Goal: Communication & Community: Answer question/provide support

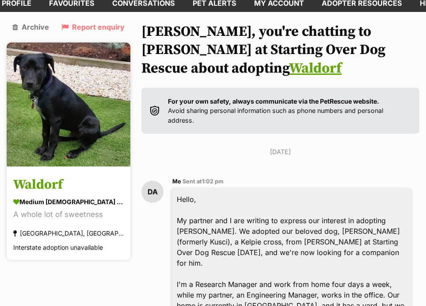
scroll to position [56, 0]
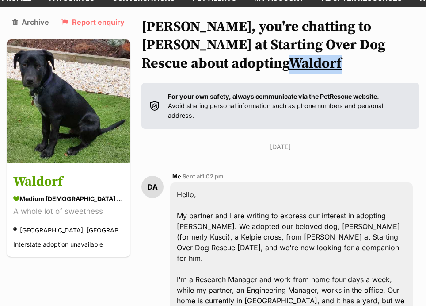
click at [342, 55] on link "Waldorf" at bounding box center [315, 64] width 53 height 18
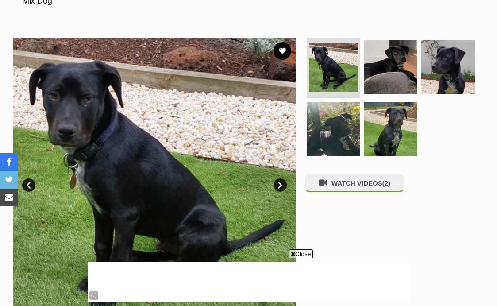
scroll to position [159, 0]
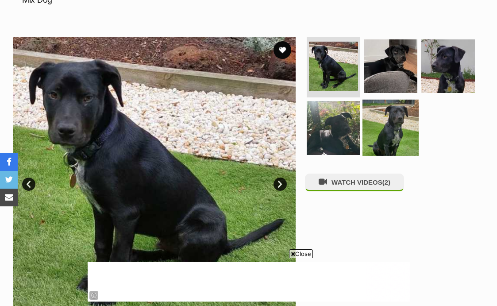
click at [381, 122] on img at bounding box center [390, 128] width 56 height 56
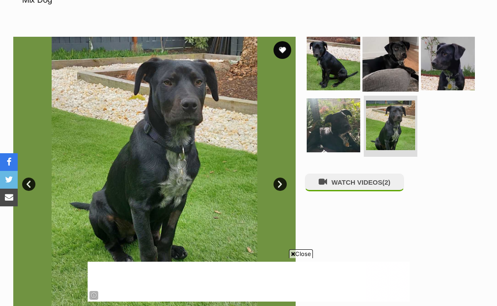
click at [389, 69] on img at bounding box center [390, 63] width 56 height 56
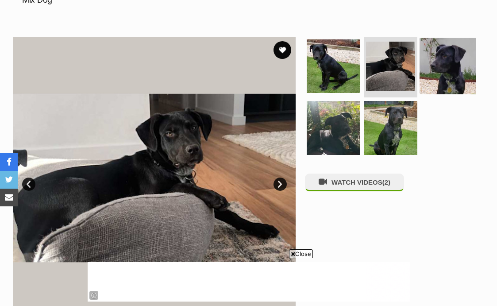
click at [438, 71] on img at bounding box center [447, 66] width 56 height 56
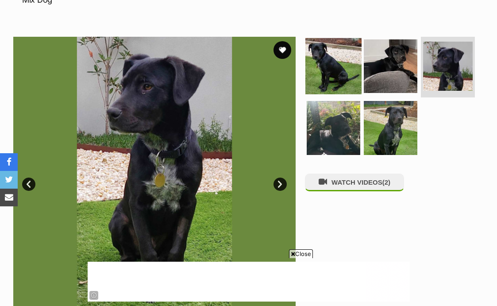
click at [337, 53] on img at bounding box center [333, 66] width 56 height 56
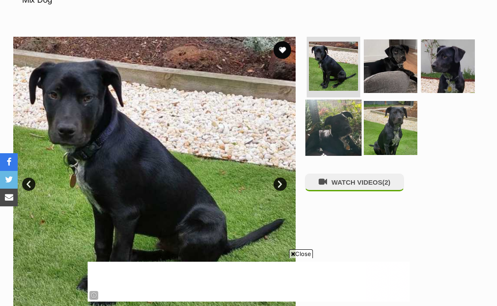
click at [349, 108] on img at bounding box center [333, 128] width 56 height 56
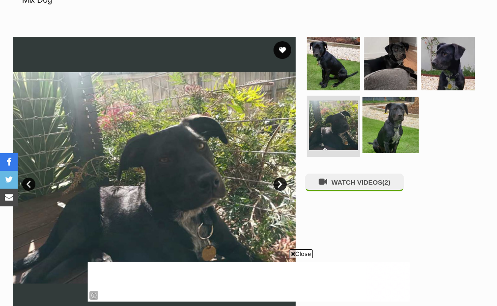
click at [376, 107] on img at bounding box center [390, 125] width 56 height 56
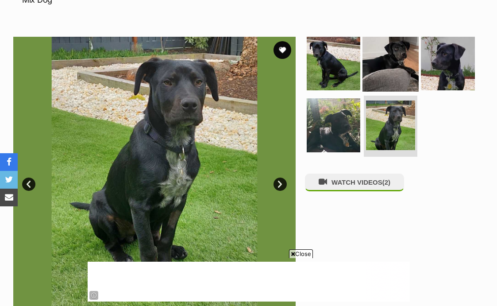
click at [381, 55] on img at bounding box center [390, 63] width 56 height 56
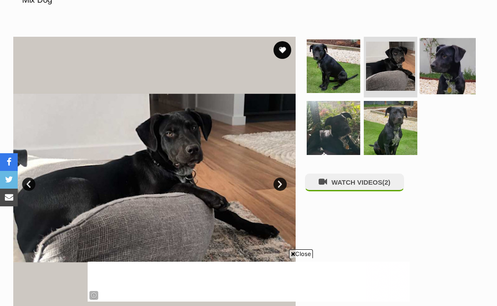
click at [436, 66] on img at bounding box center [447, 66] width 56 height 56
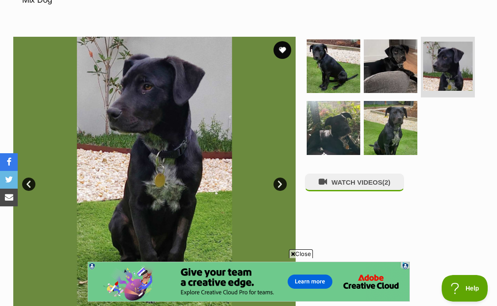
scroll to position [0, 0]
